Goal: Task Accomplishment & Management: Manage account settings

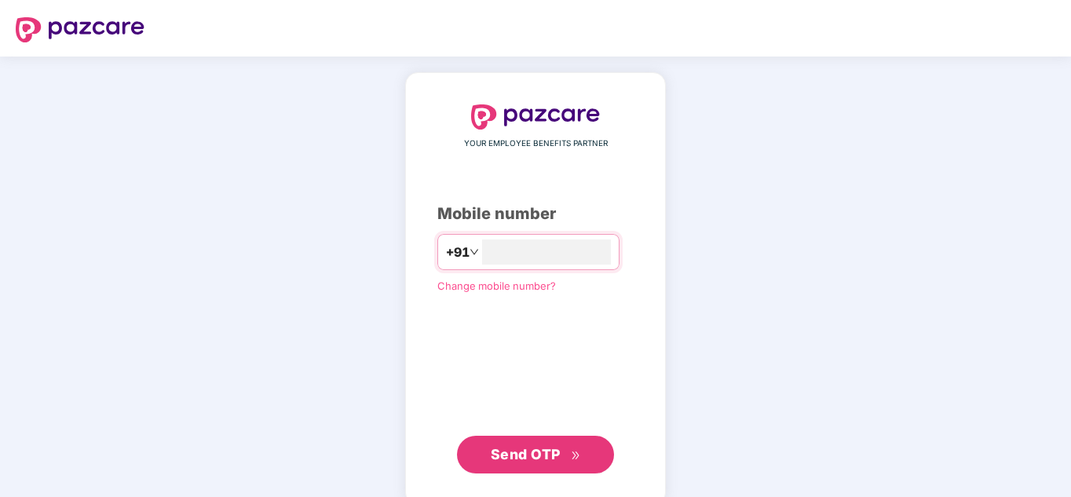
type input "**********"
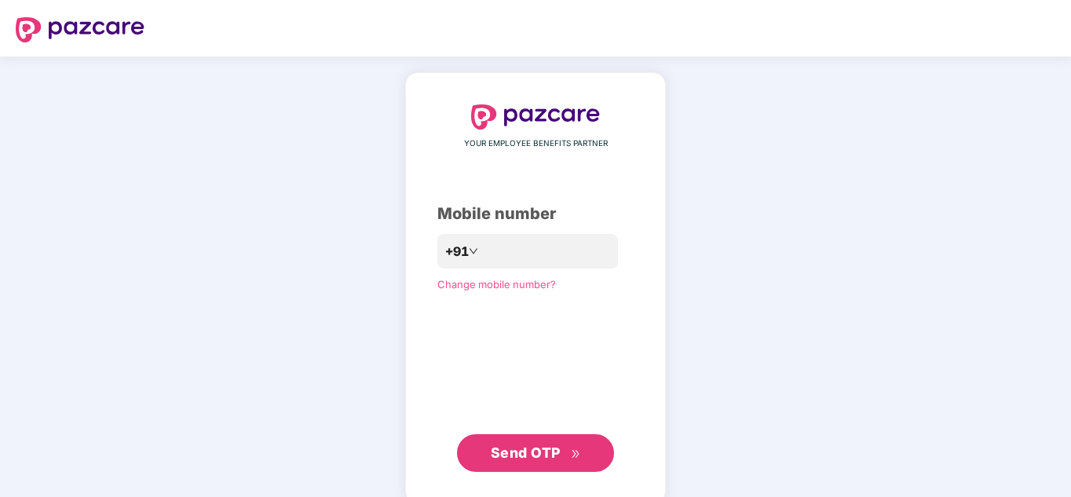
click at [543, 454] on span "Send OTP" at bounding box center [526, 452] width 70 height 16
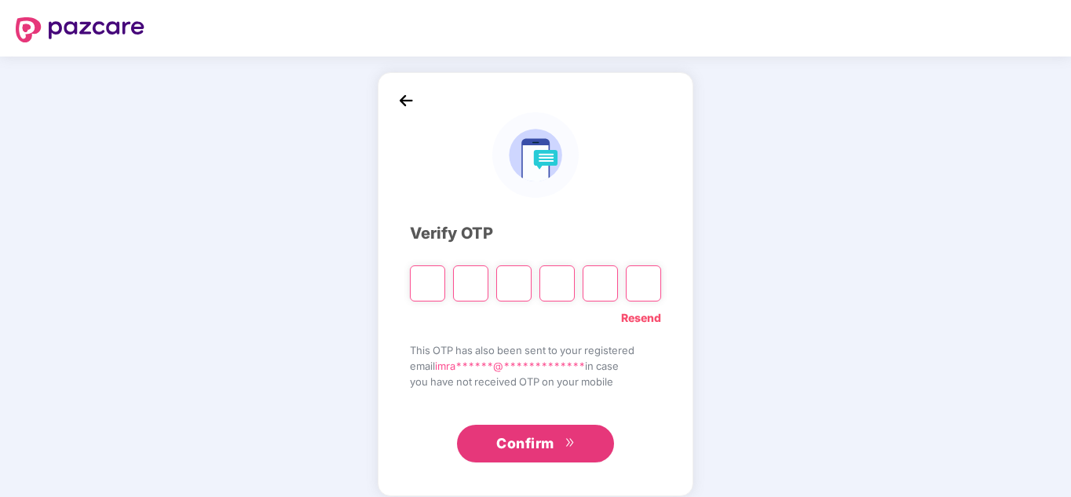
type input "*"
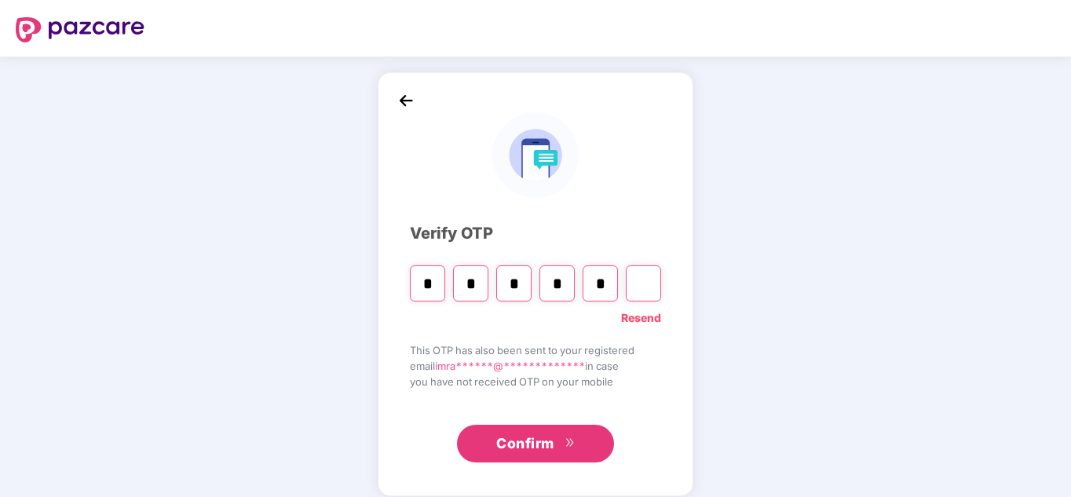
type input "*"
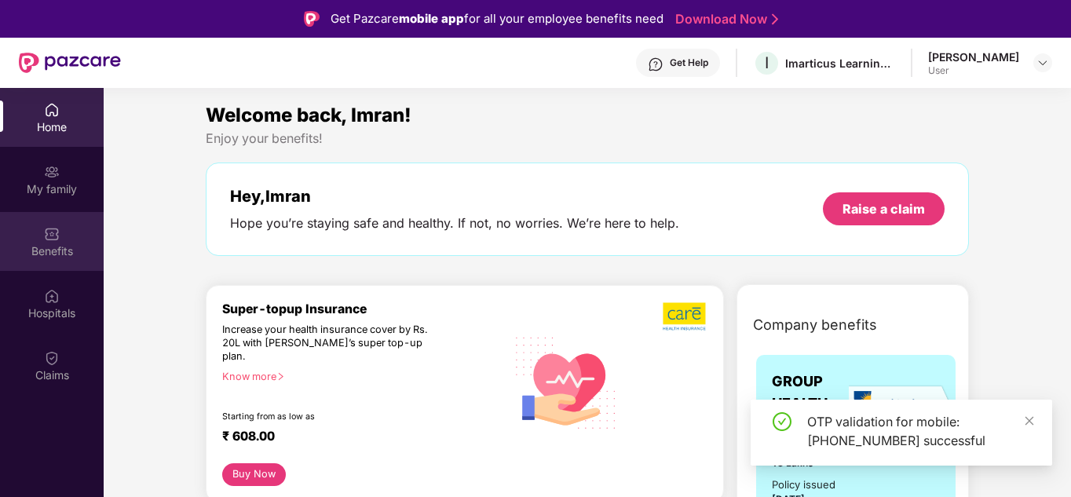
click at [61, 247] on div "Benefits" at bounding box center [52, 251] width 104 height 16
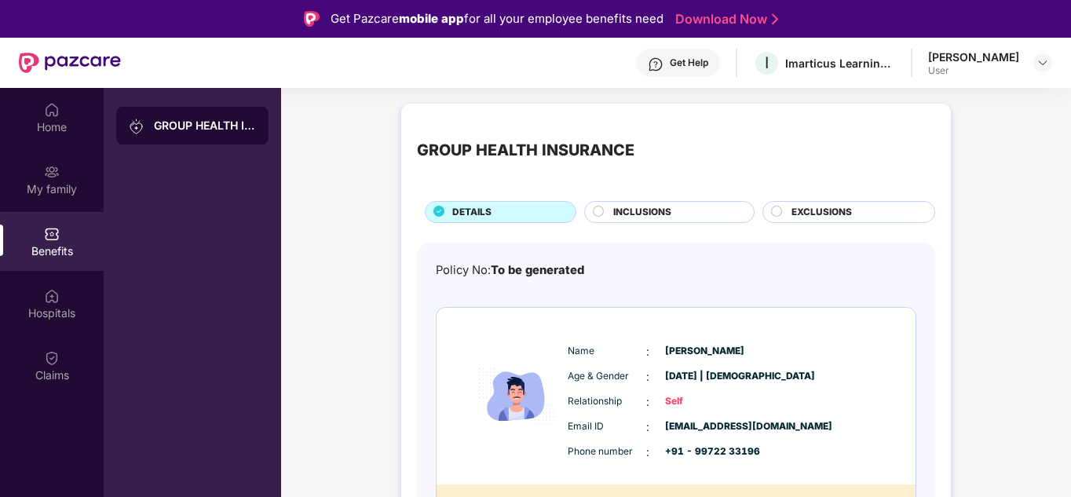
click at [77, 49] on div at bounding box center [70, 63] width 102 height 50
click at [71, 63] on img at bounding box center [70, 63] width 102 height 20
click at [57, 140] on div "Home" at bounding box center [52, 117] width 104 height 59
